Goal: Use online tool/utility: Utilize a website feature to perform a specific function

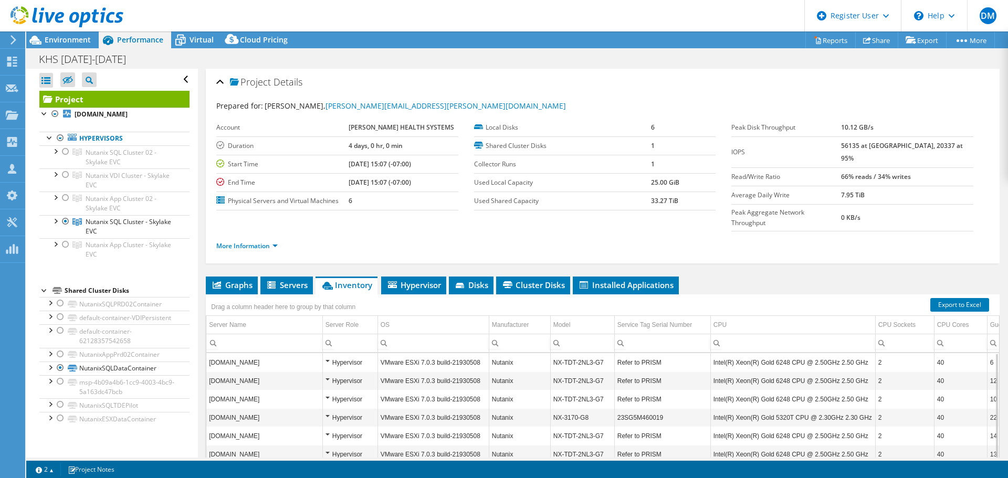
select select "USD"
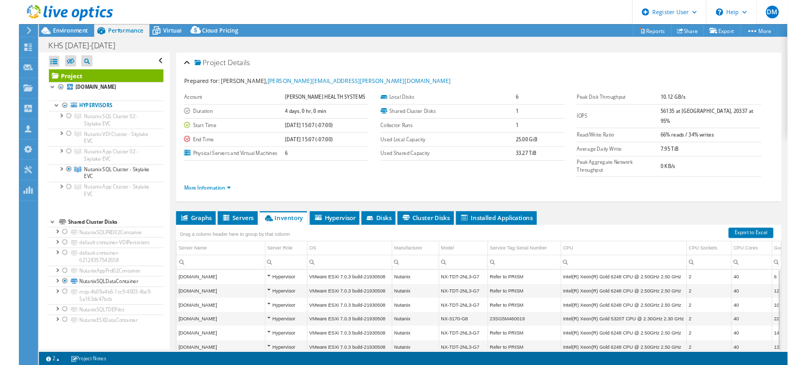
scroll to position [79, 0]
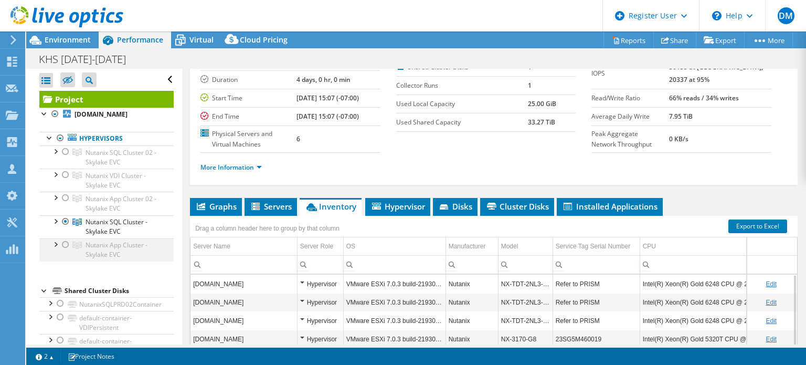
click at [64, 251] on div at bounding box center [65, 244] width 10 height 13
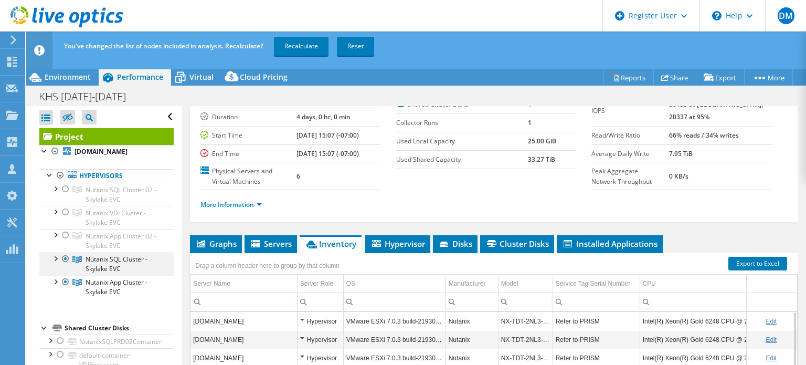
click at [62, 265] on div at bounding box center [65, 259] width 10 height 13
click at [286, 48] on link "Recalculate" at bounding box center [301, 46] width 55 height 19
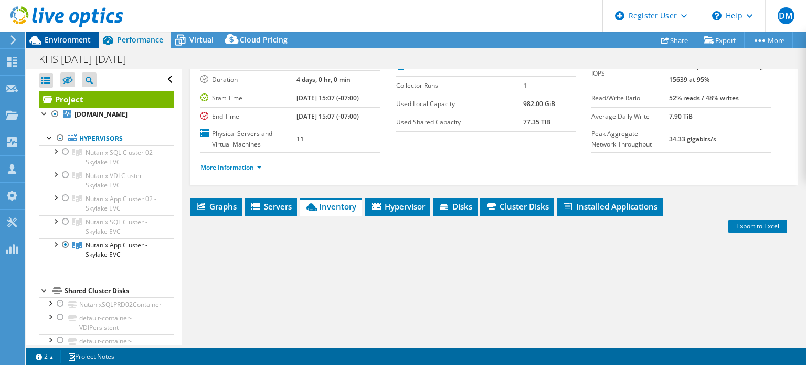
click at [72, 43] on span "Environment" at bounding box center [68, 40] width 46 height 10
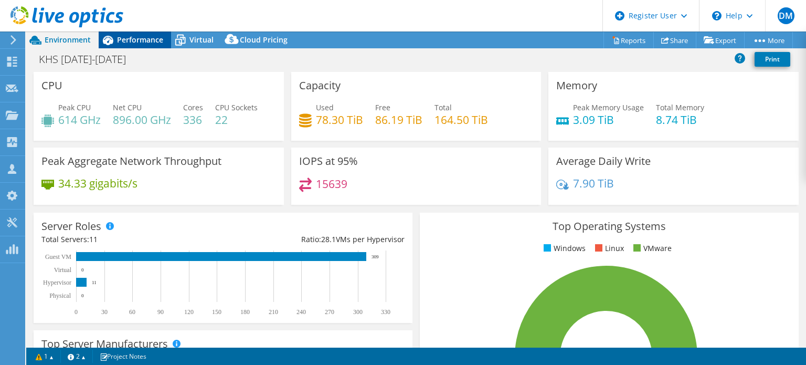
click at [130, 40] on span "Performance" at bounding box center [140, 40] width 46 height 10
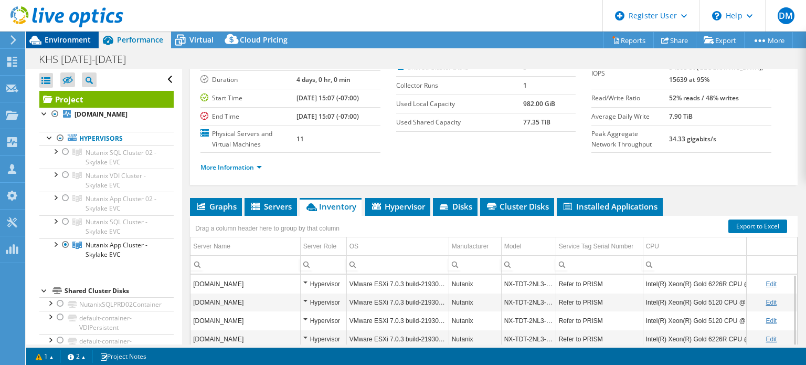
click at [76, 44] on span "Environment" at bounding box center [68, 40] width 46 height 10
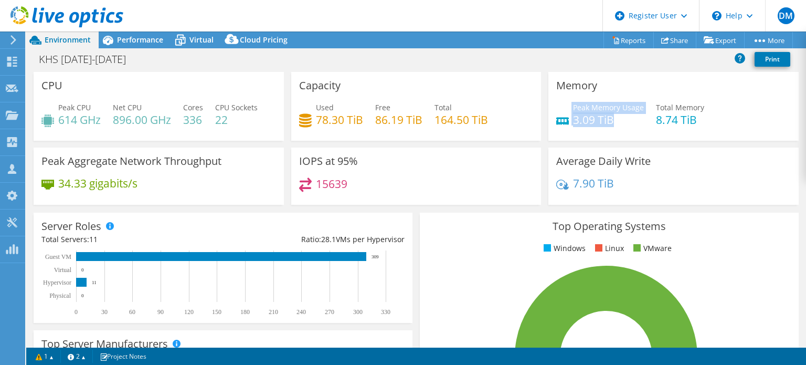
drag, startPoint x: 620, startPoint y: 121, endPoint x: 565, endPoint y: 97, distance: 60.2
click at [565, 97] on div "Memory Peak Memory Usage 3.09 TiB Total Memory 8.74 TiB" at bounding box center [674, 106] width 250 height 69
click at [447, 193] on div "15639" at bounding box center [416, 188] width 235 height 23
click at [188, 37] on icon at bounding box center [180, 40] width 18 height 18
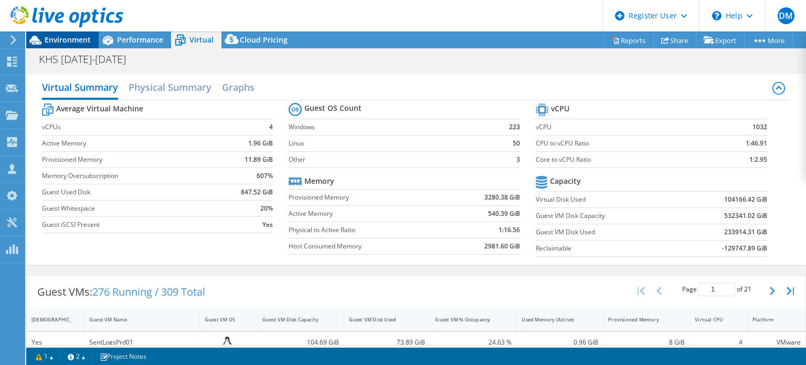
click at [71, 39] on span "Environment" at bounding box center [68, 40] width 46 height 10
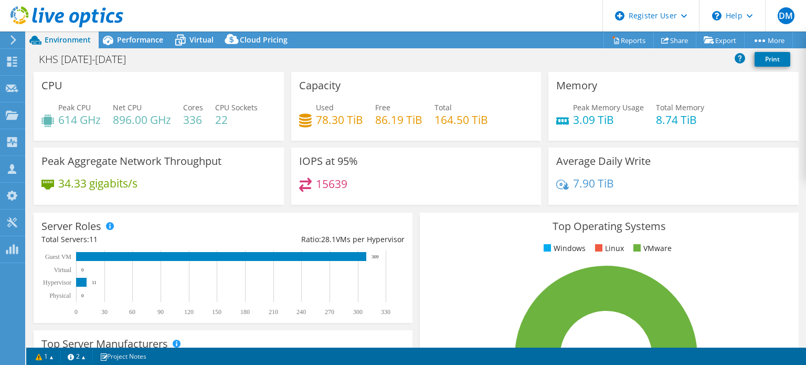
click at [215, 98] on div "CPU Peak CPU 614 GHz Net CPU 896.00 GHz Cores 336 CPU Sockets 22" at bounding box center [159, 106] width 250 height 69
